Goal: Task Accomplishment & Management: Use online tool/utility

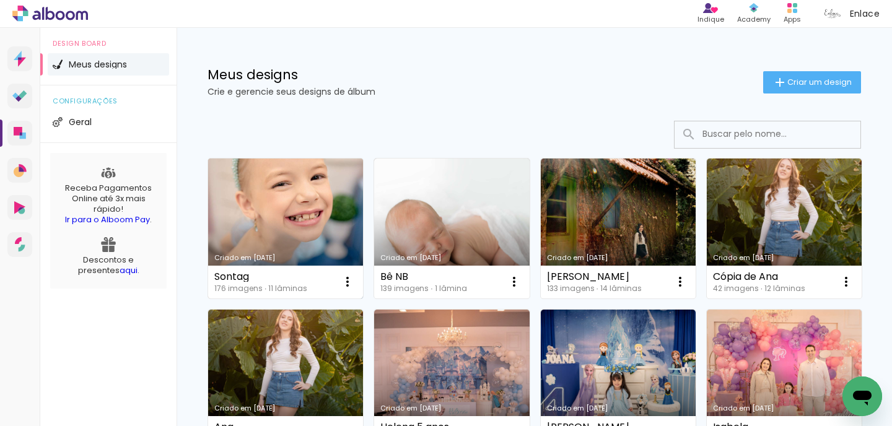
click at [289, 219] on link "Criado em [DATE]" at bounding box center [285, 229] width 155 height 140
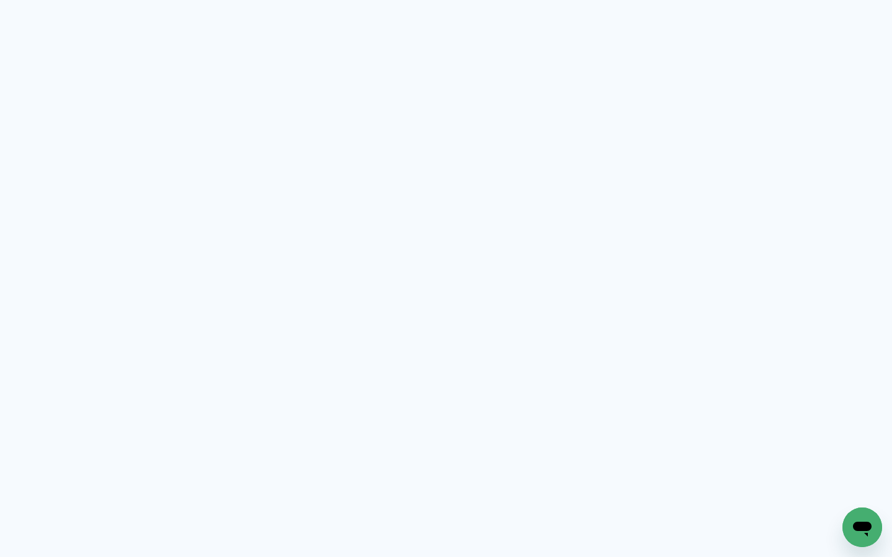
click at [504, 45] on neon-animated-pages "Prosite Website + Landing pages Proof Sistema de seleção e venda de fotos Desig…" at bounding box center [446, 278] width 892 height 557
